Goal: Transaction & Acquisition: Book appointment/travel/reservation

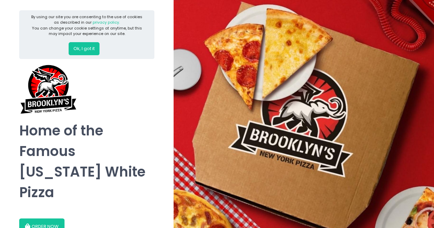
scroll to position [20, 0]
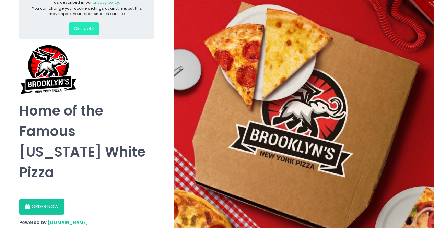
click at [83, 27] on button "Ok, I got it" at bounding box center [84, 28] width 31 height 13
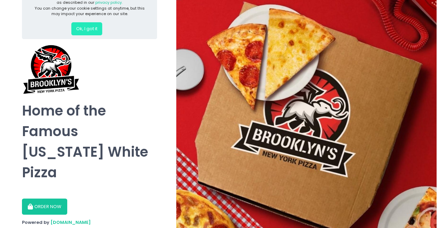
scroll to position [0, 0]
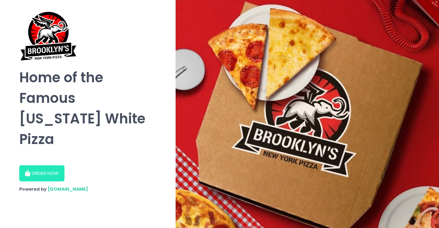
click at [36, 165] on button "ORDER NOW" at bounding box center [41, 173] width 45 height 16
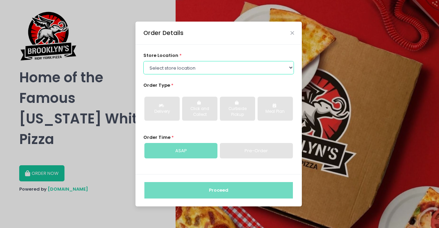
click at [275, 70] on select "Select store location [GEOGRAPHIC_DATA] [US_STATE] Pizza- [GEOGRAPHIC_DATA] [GE…" at bounding box center [218, 67] width 151 height 13
select select "652f9cf7c13b97c1aa48ba9e"
click at [143, 61] on select "Select store location [GEOGRAPHIC_DATA] [US_STATE] Pizza- [GEOGRAPHIC_DATA] [GE…" at bounding box center [218, 67] width 151 height 13
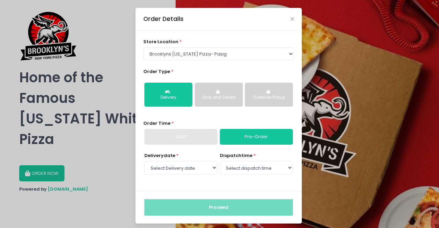
click at [217, 96] on div "Click and Collect" at bounding box center [219, 98] width 38 height 6
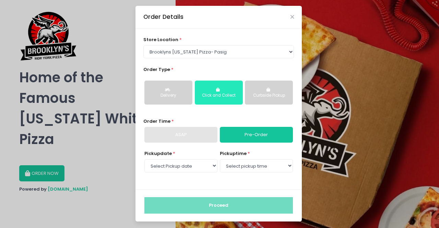
scroll to position [3, 0]
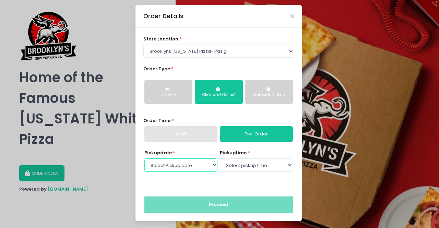
click at [203, 166] on select "Select Pickup date [DATE] [DATE] [DATE] [DATE]" at bounding box center [181, 165] width 73 height 13
select select "[DATE]"
click at [145, 159] on select "Select Pickup date [DATE] [DATE] [DATE] [DATE]" at bounding box center [181, 165] width 73 height 13
click at [274, 166] on select "Select pickup time 11:00 AM - 11:30 AM 11:30 AM - 12:00 PM 12:00 PM - 12:30 PM …" at bounding box center [256, 165] width 73 height 13
select select "12:00"
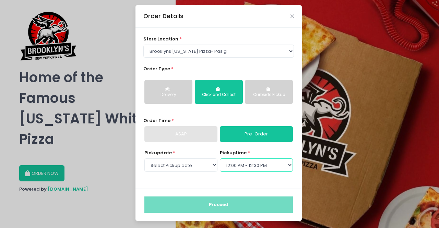
click at [220, 159] on select "Select pickup time 11:00 AM - 11:30 AM 11:30 AM - 12:00 PM 12:00 PM - 12:30 PM …" at bounding box center [256, 165] width 73 height 13
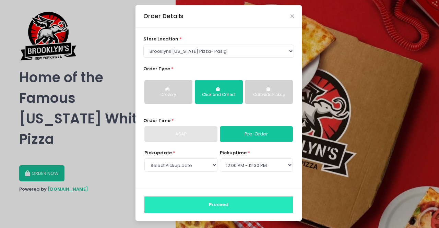
click at [240, 205] on button "Proceed" at bounding box center [219, 205] width 149 height 16
